Goal: Find specific page/section: Find specific page/section

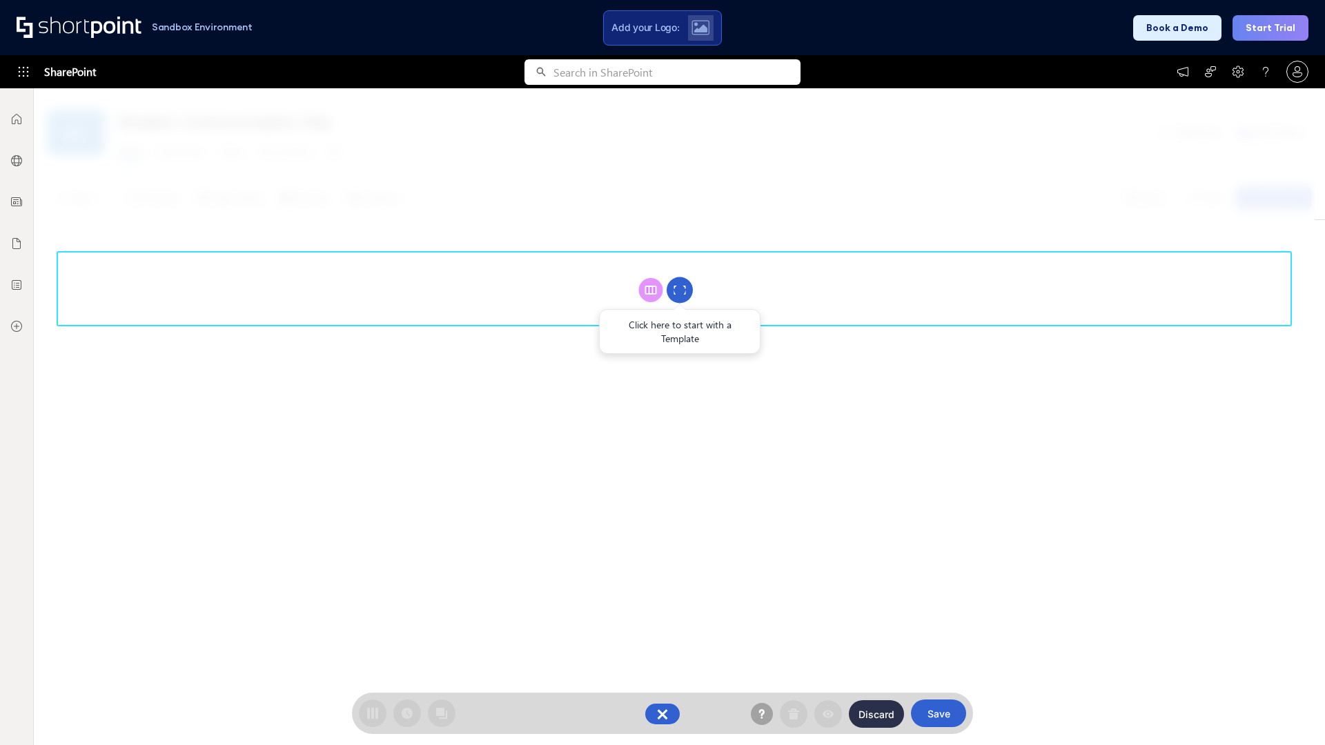
click at [680, 290] on circle at bounding box center [680, 290] width 26 height 26
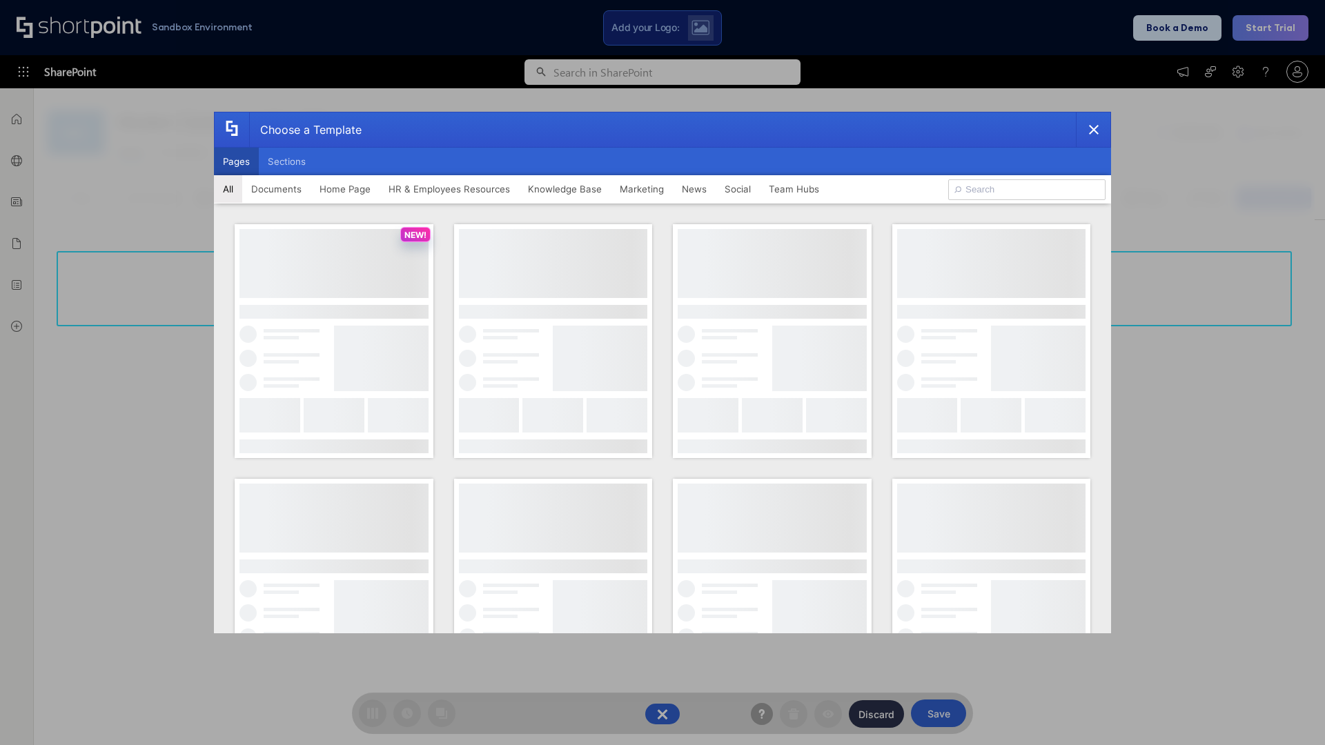
click at [236, 162] on button "Pages" at bounding box center [236, 162] width 45 height 28
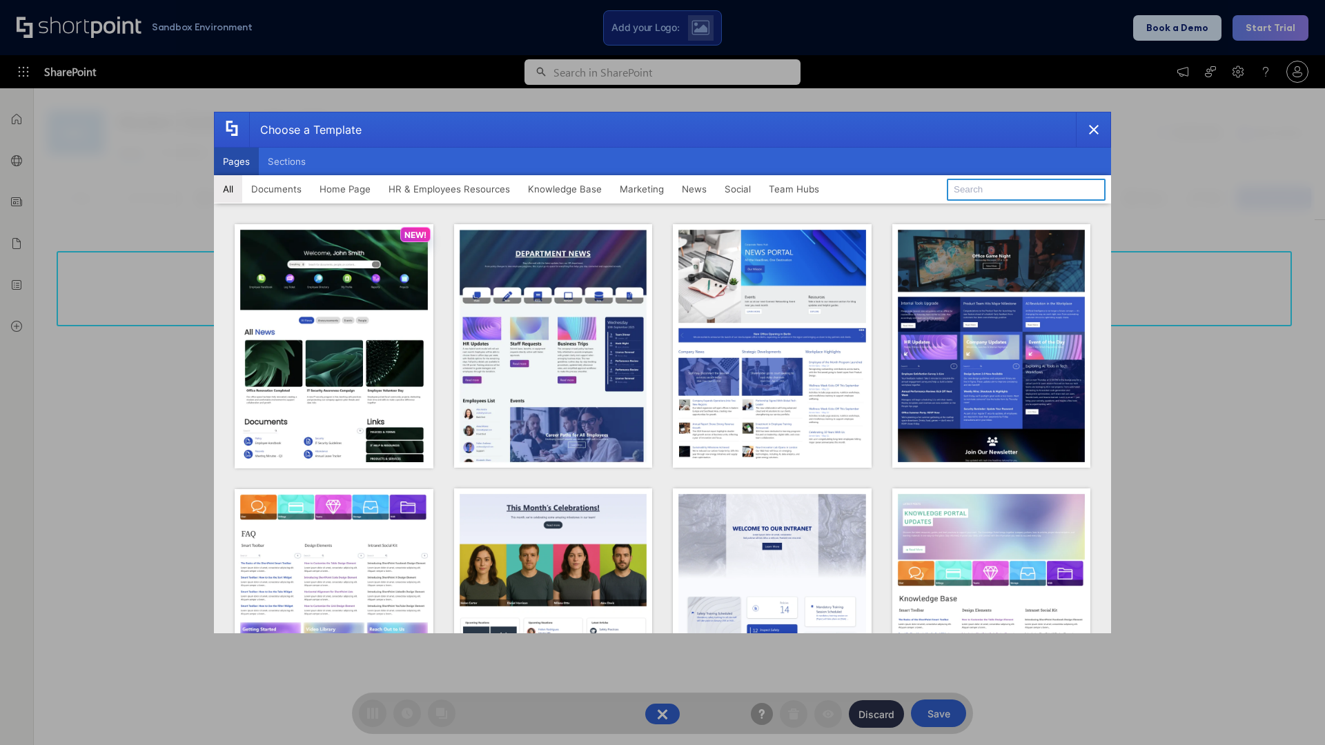
type input "Team Hub 4"
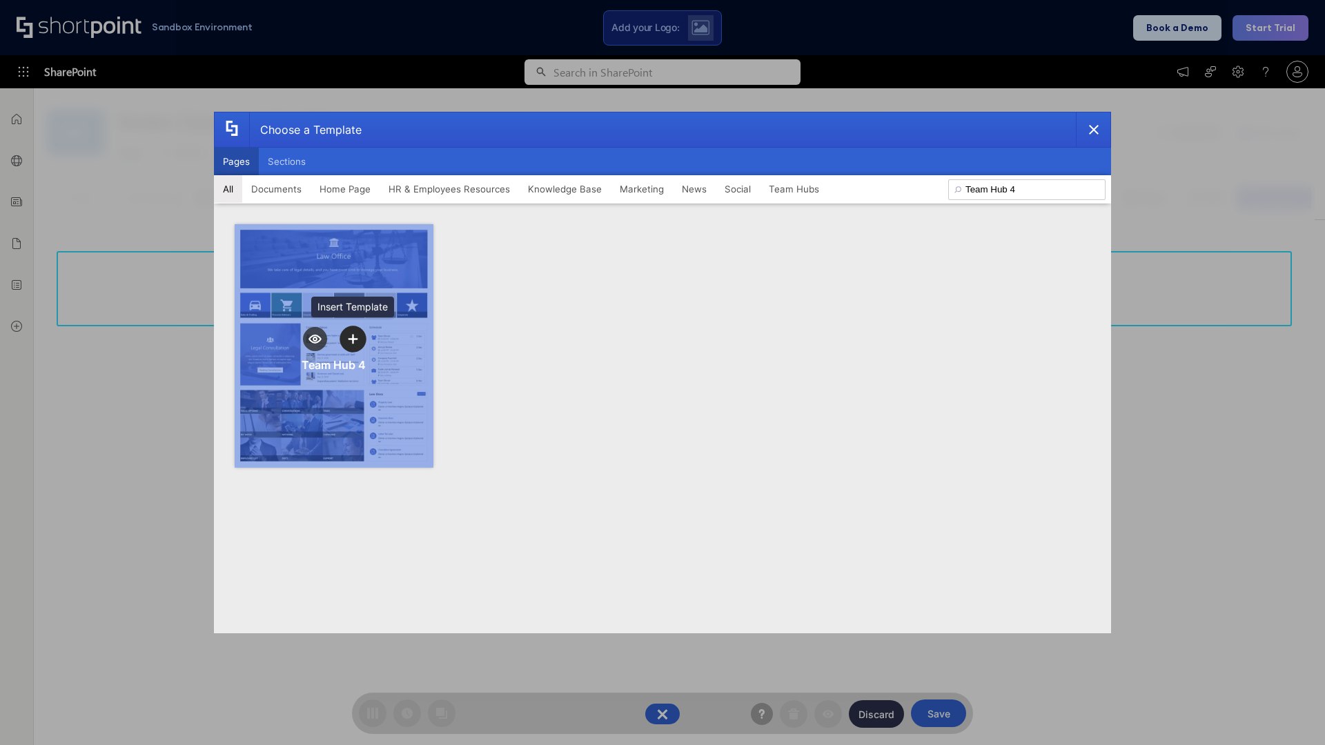
click at [353, 339] on icon "template selector" at bounding box center [353, 339] width 10 height 10
